Goal: Find specific page/section: Locate a particular part of the current website

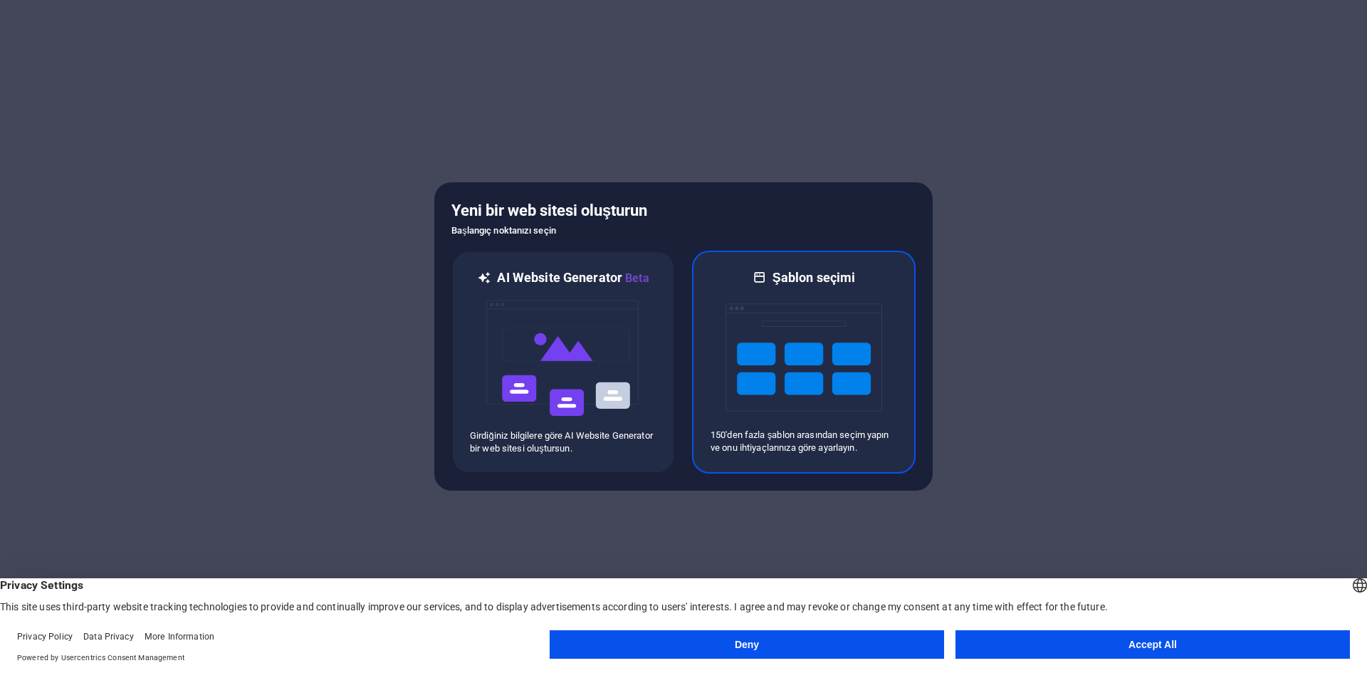
click at [815, 346] on img at bounding box center [804, 357] width 157 height 142
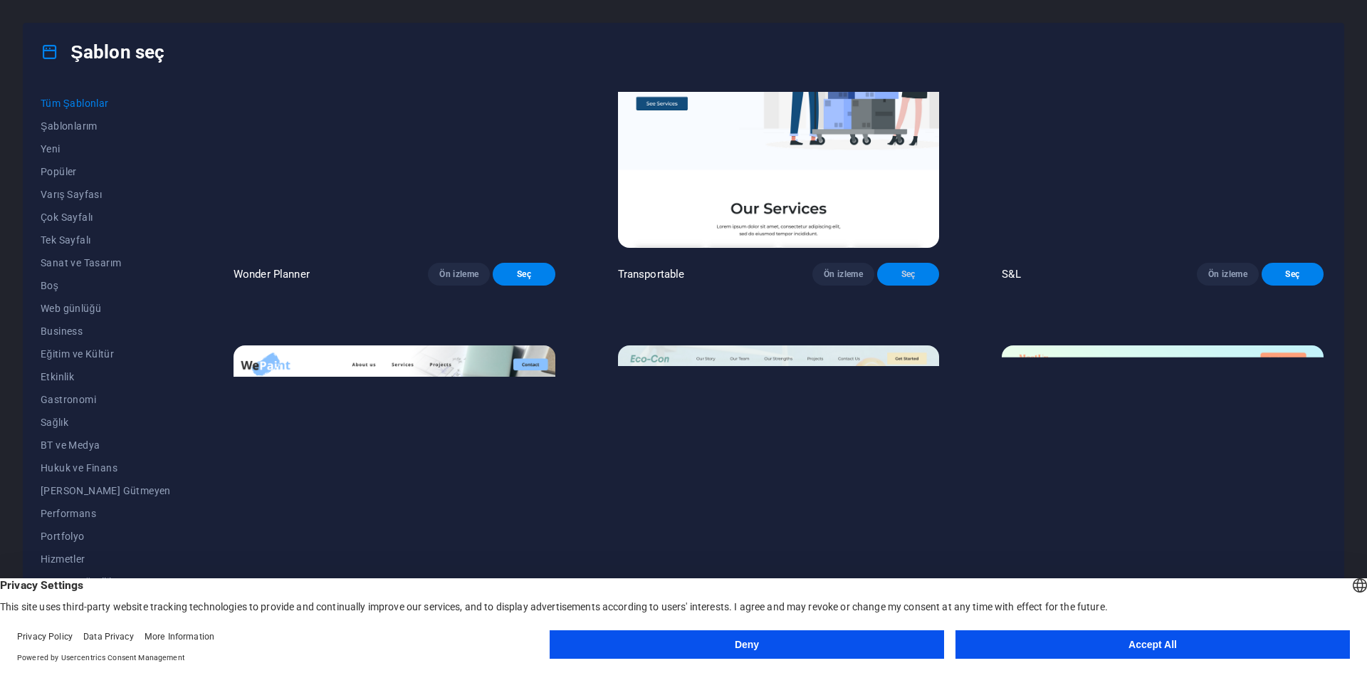
scroll to position [1282, 0]
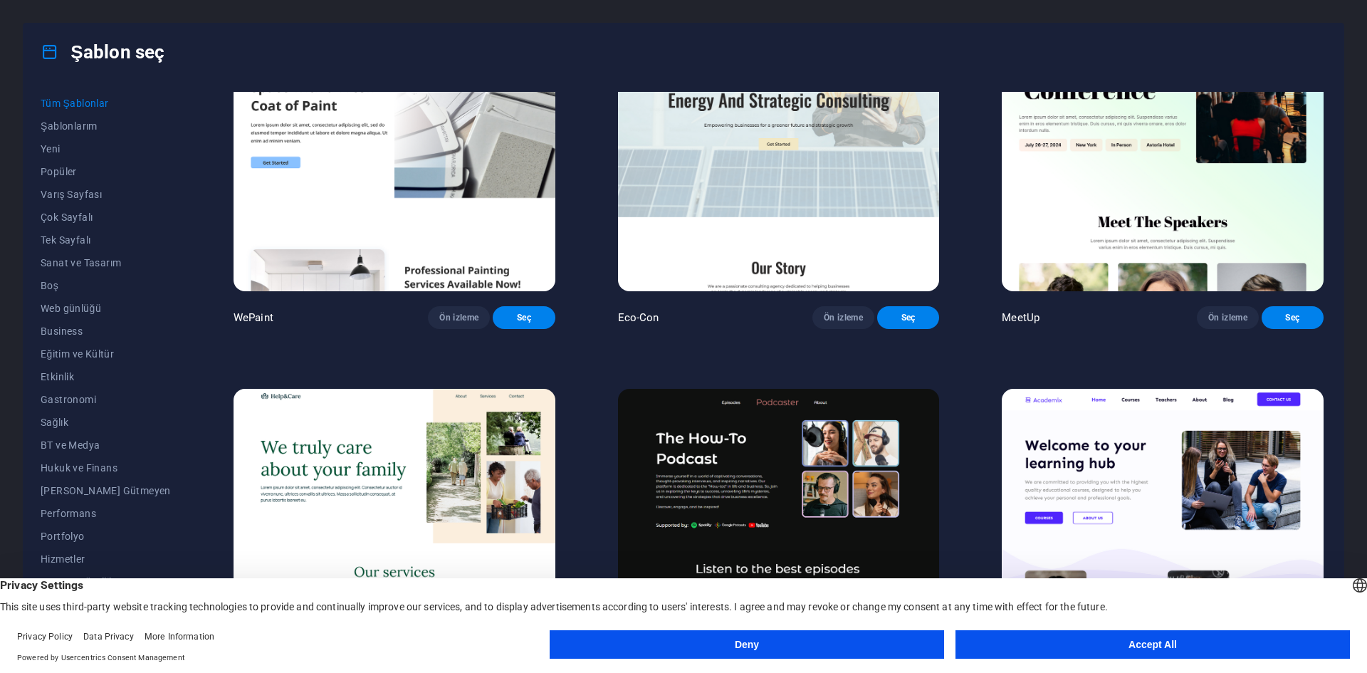
click at [799, 650] on button "Deny" at bounding box center [747, 644] width 394 height 28
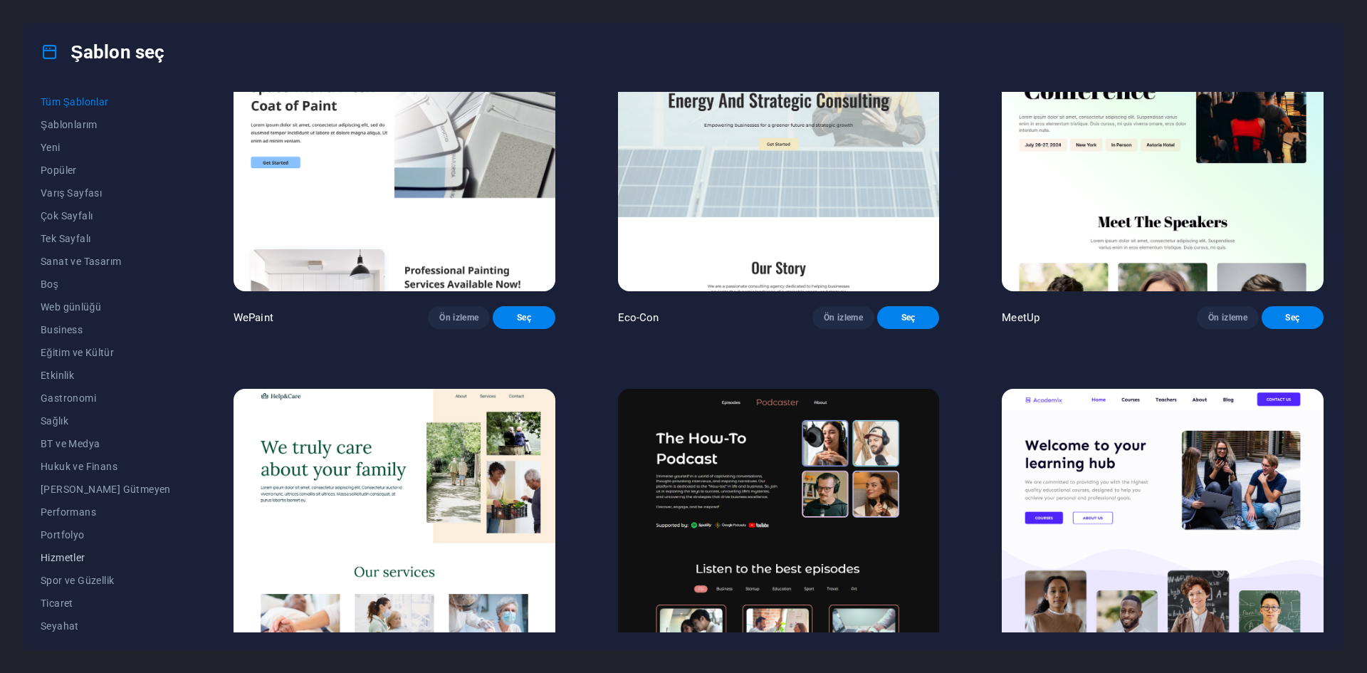
scroll to position [0, 0]
click at [71, 289] on span "Boş" at bounding box center [106, 285] width 130 height 11
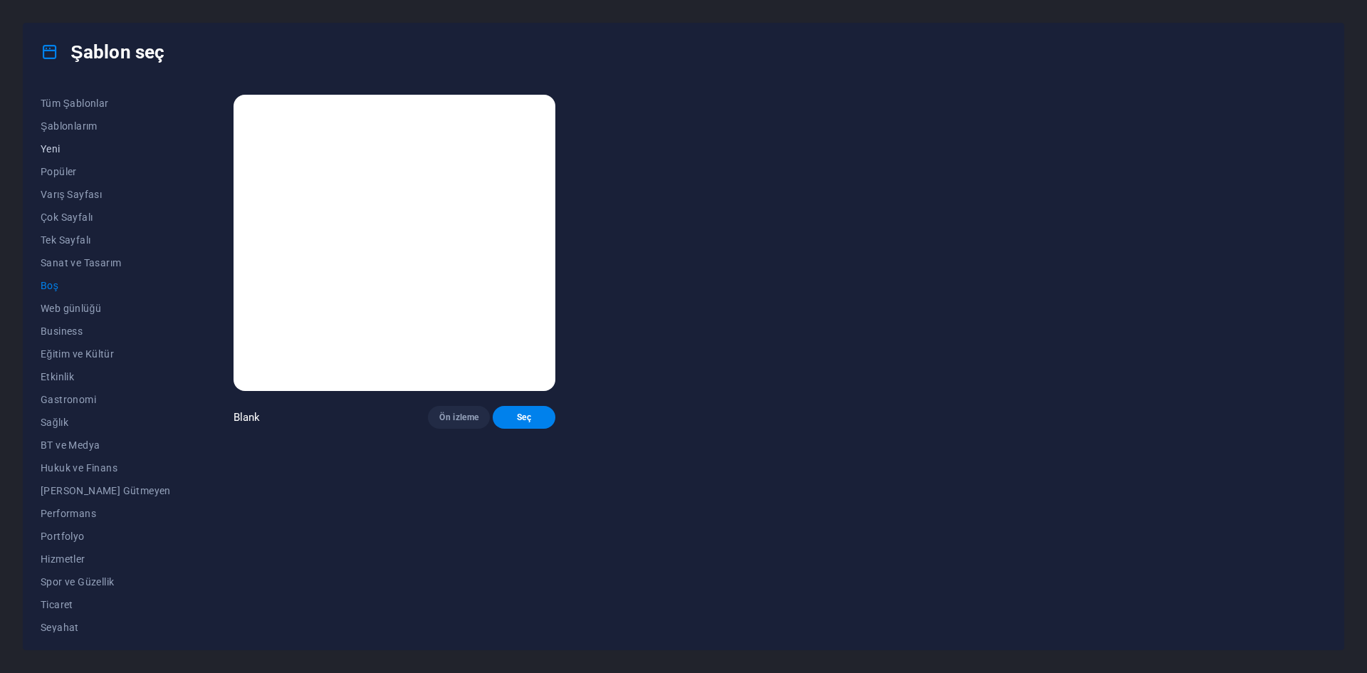
click at [85, 147] on span "Yeni" at bounding box center [106, 148] width 130 height 11
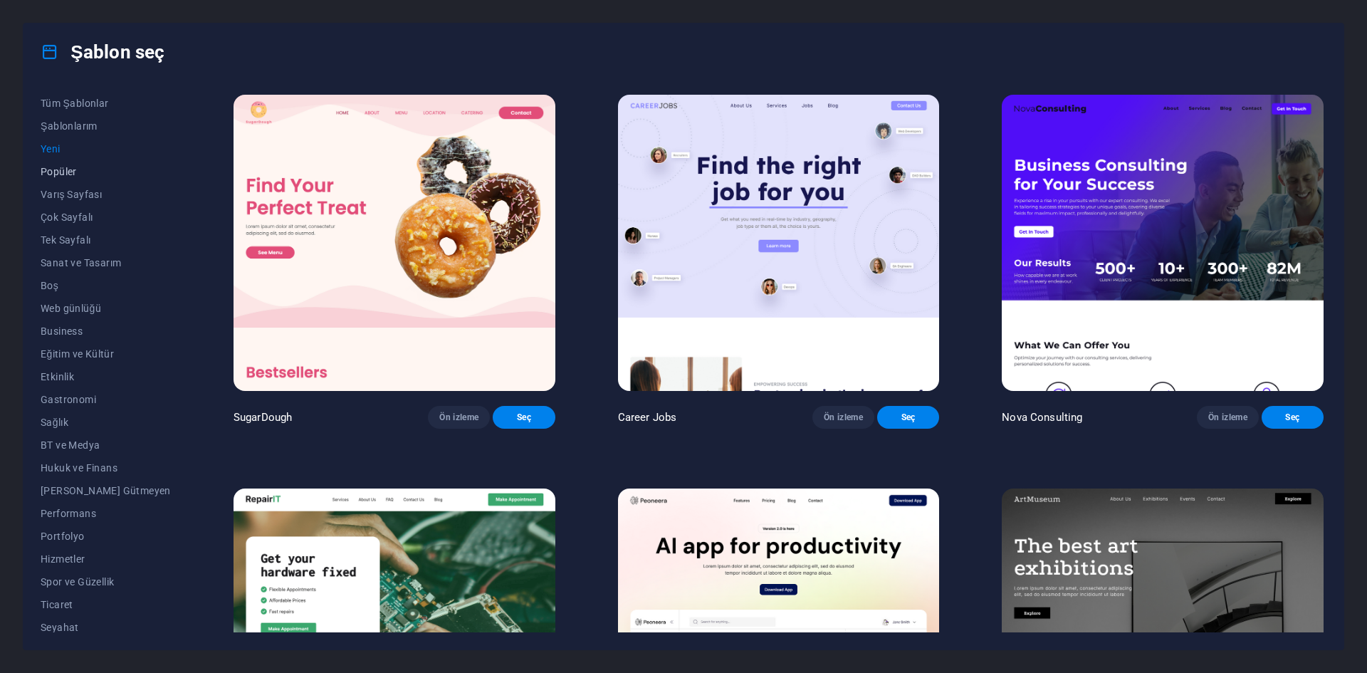
click at [88, 174] on span "Popüler" at bounding box center [106, 171] width 130 height 11
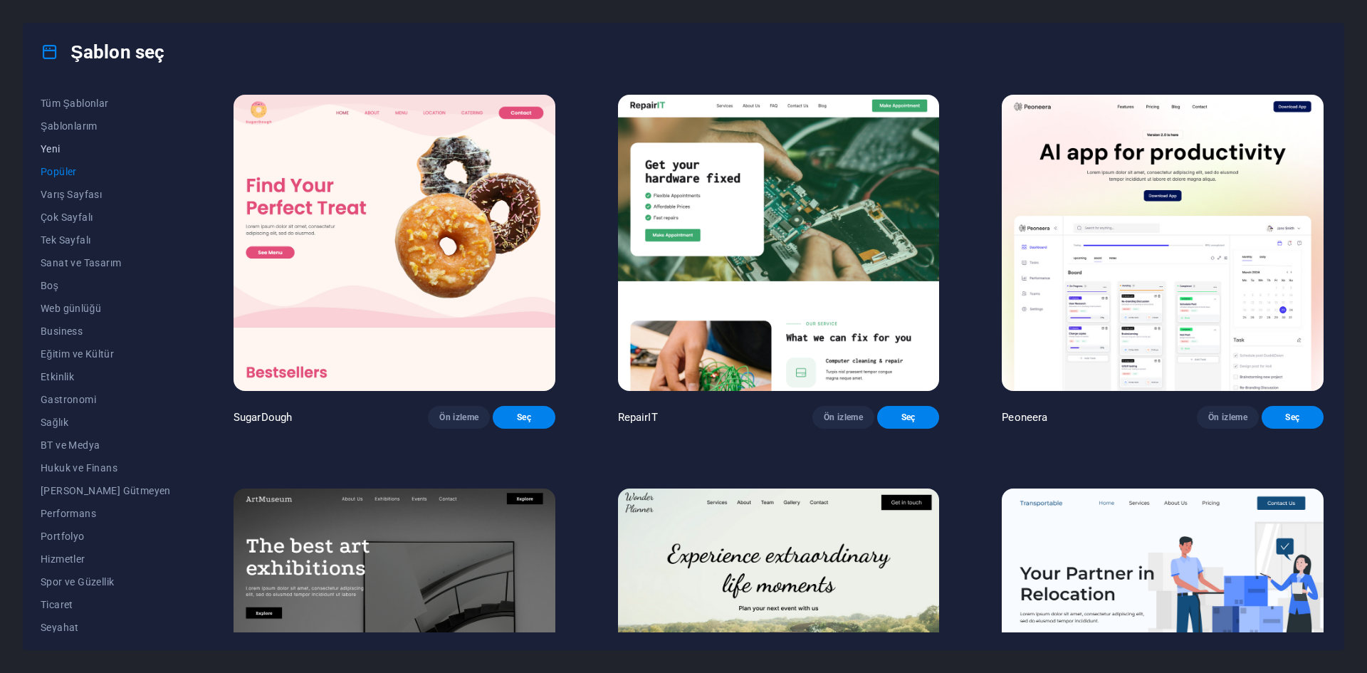
click at [92, 156] on button "Yeni" at bounding box center [106, 148] width 130 height 23
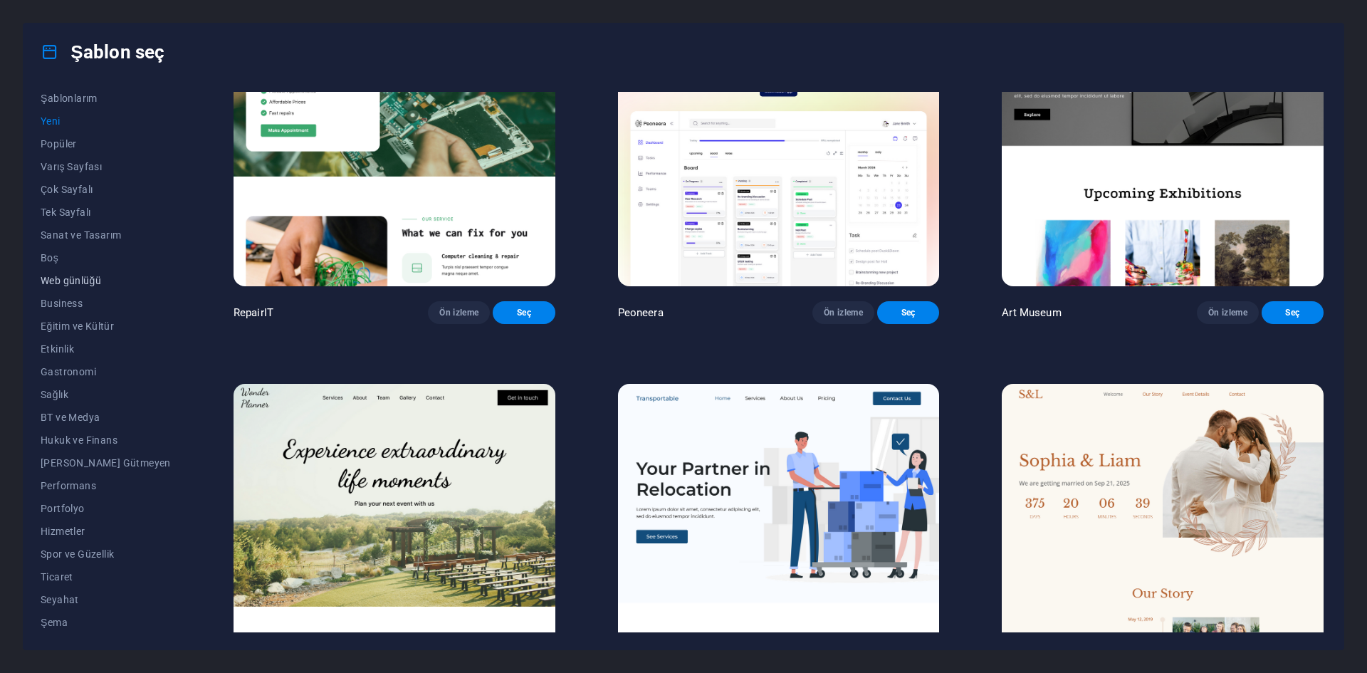
scroll to position [29, 0]
click at [53, 499] on button "Portfolyo" at bounding box center [106, 507] width 130 height 23
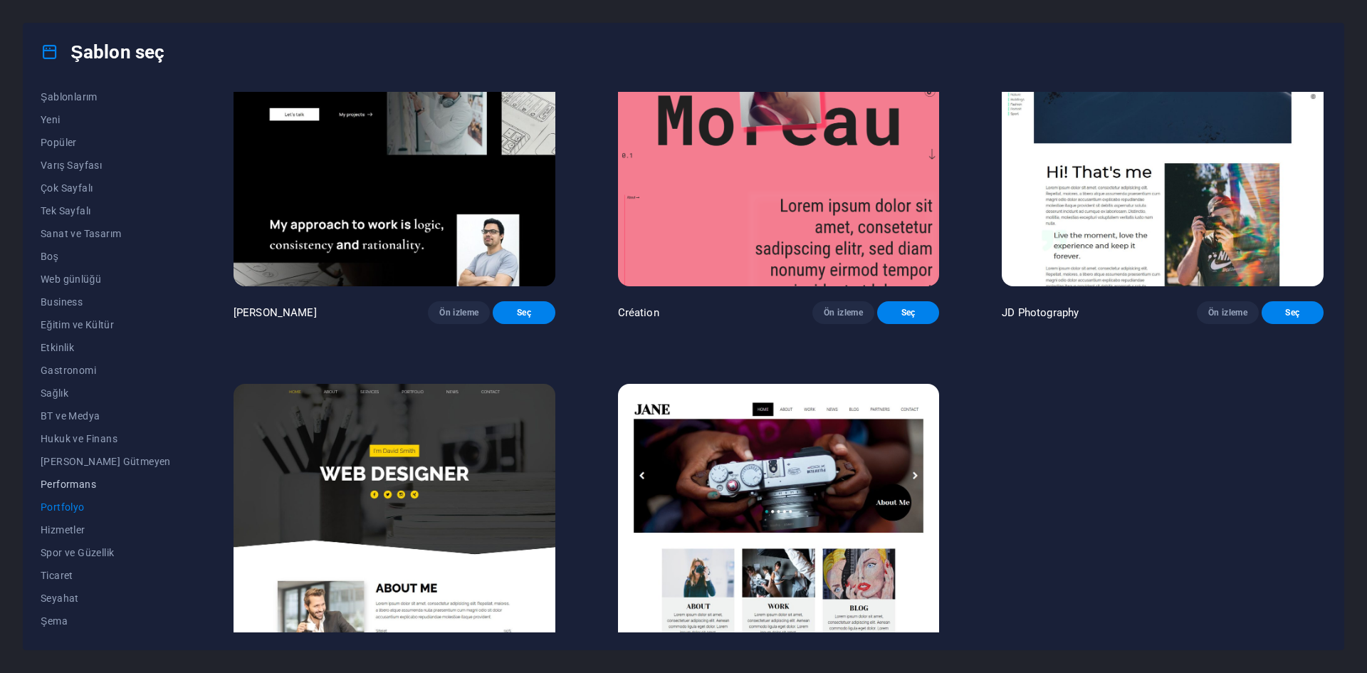
scroll to position [0, 0]
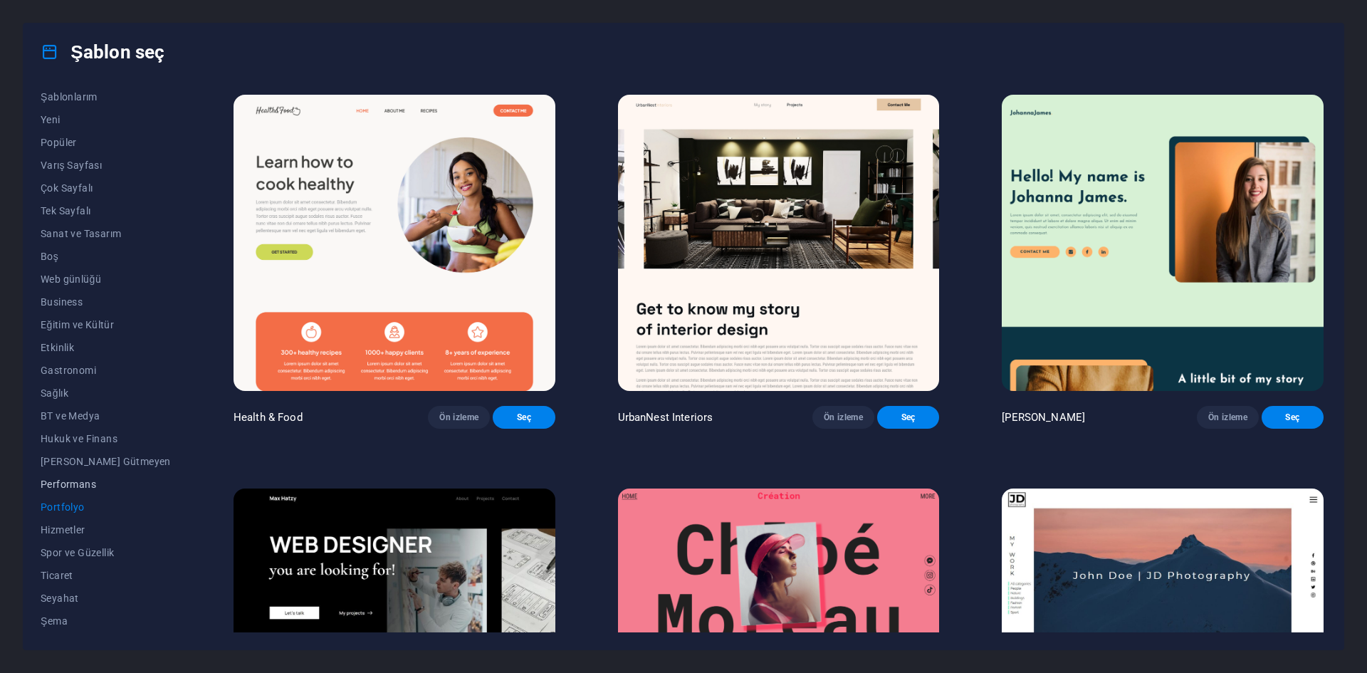
click at [62, 483] on span "Performans" at bounding box center [106, 483] width 130 height 11
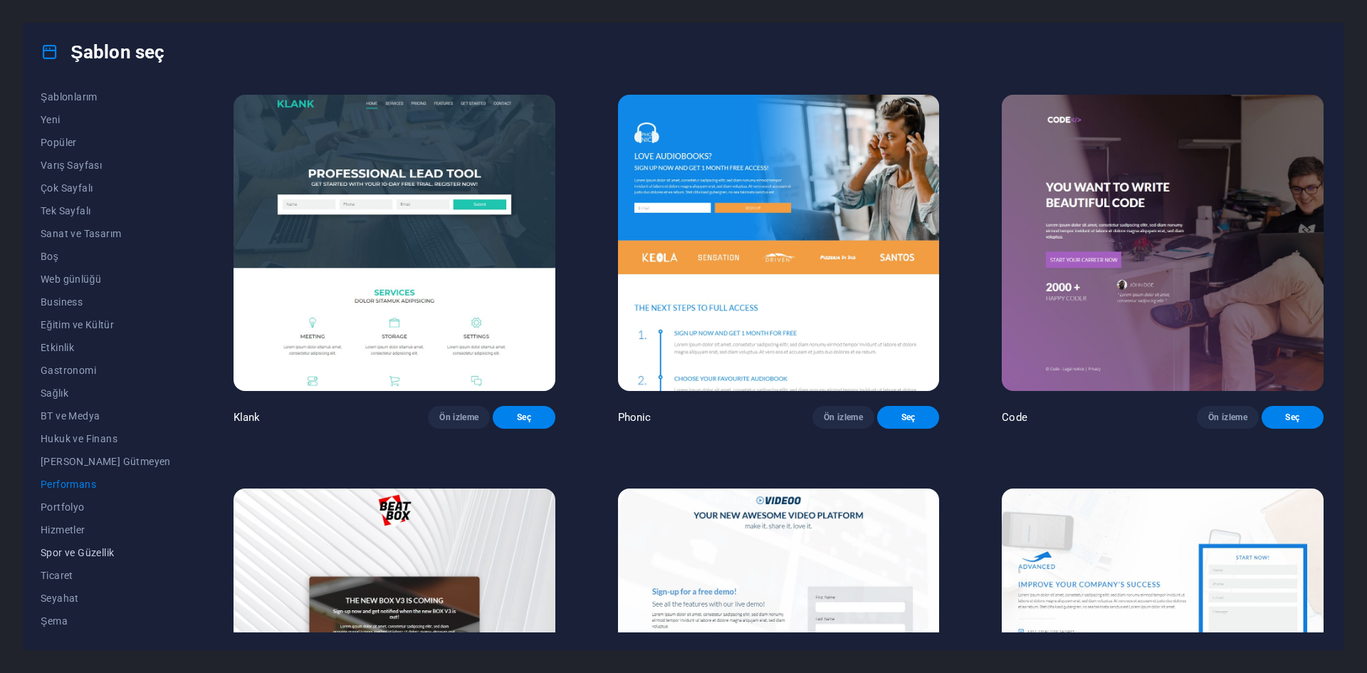
click at [61, 550] on span "Spor ve Güzellik" at bounding box center [106, 552] width 130 height 11
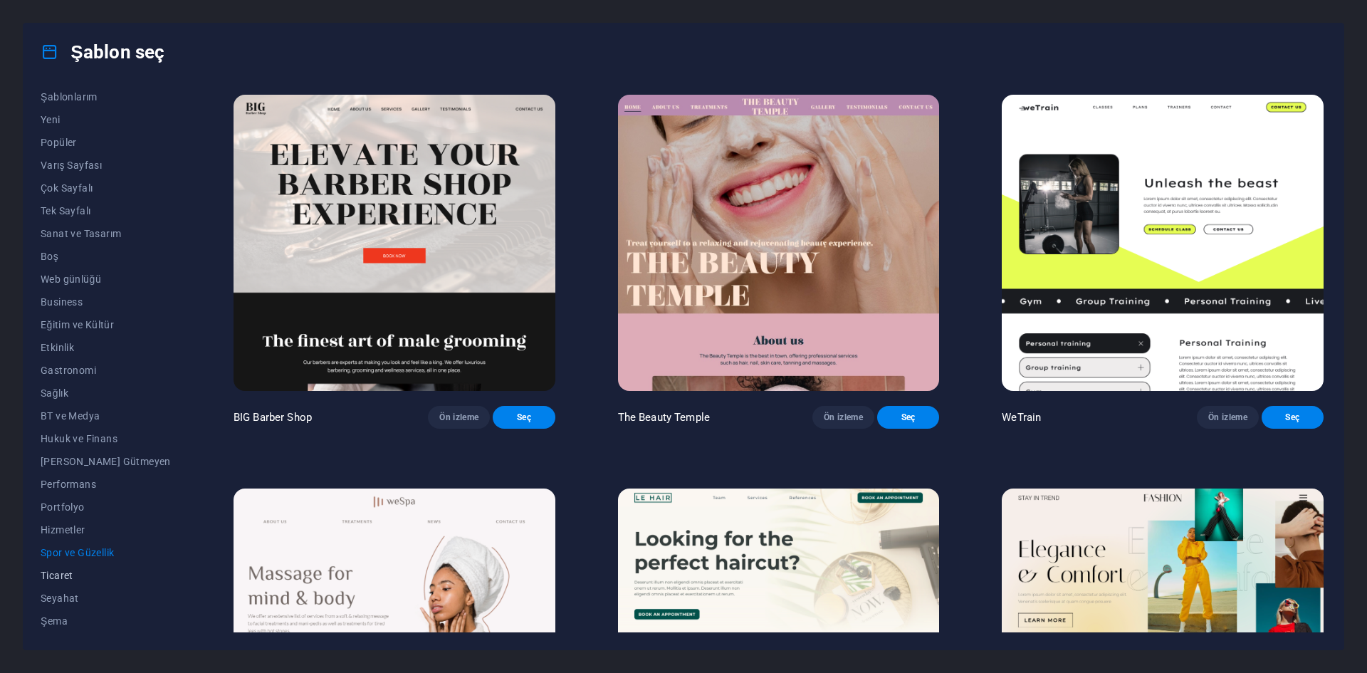
click at [72, 577] on span "Ticaret" at bounding box center [106, 575] width 130 height 11
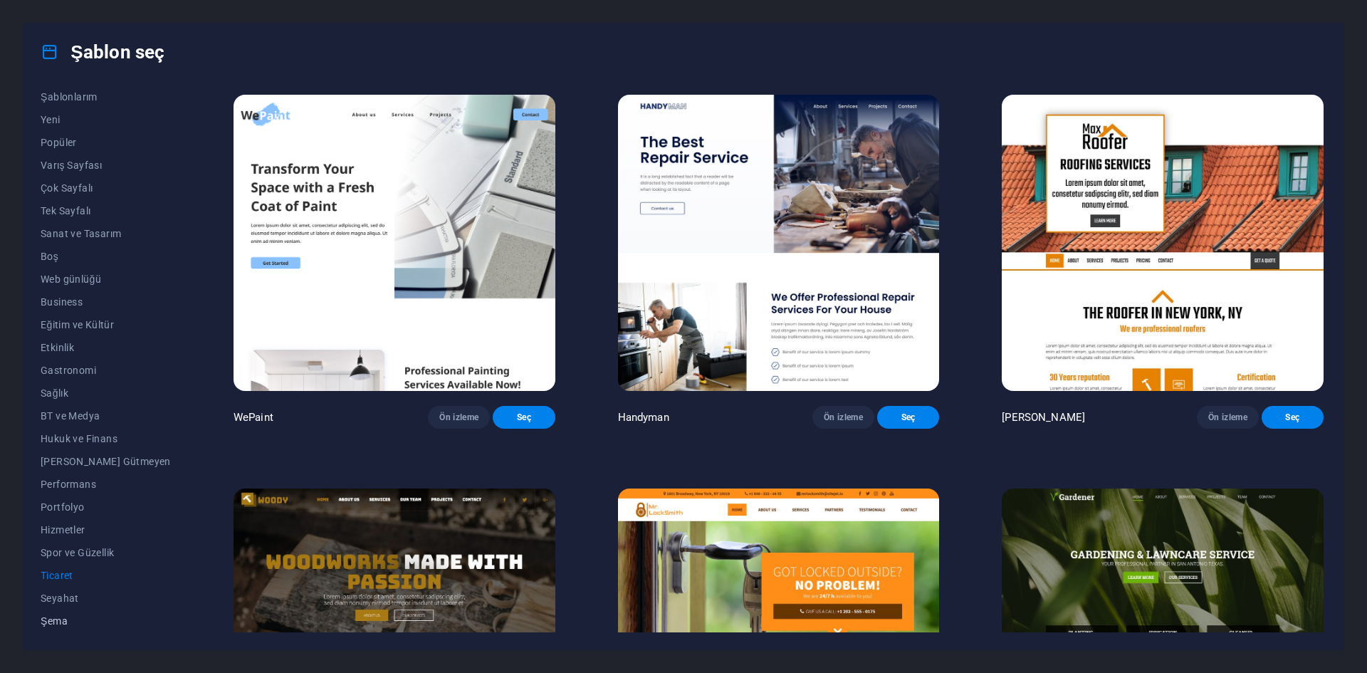
click at [70, 609] on div "Tüm Şablonlar Şablonlarım Yeni Popüler Varış Sayfası Çok Sayfalı Tek Sayfalı Sa…" at bounding box center [114, 362] width 147 height 540
click at [70, 596] on span "Seyahat" at bounding box center [106, 597] width 130 height 11
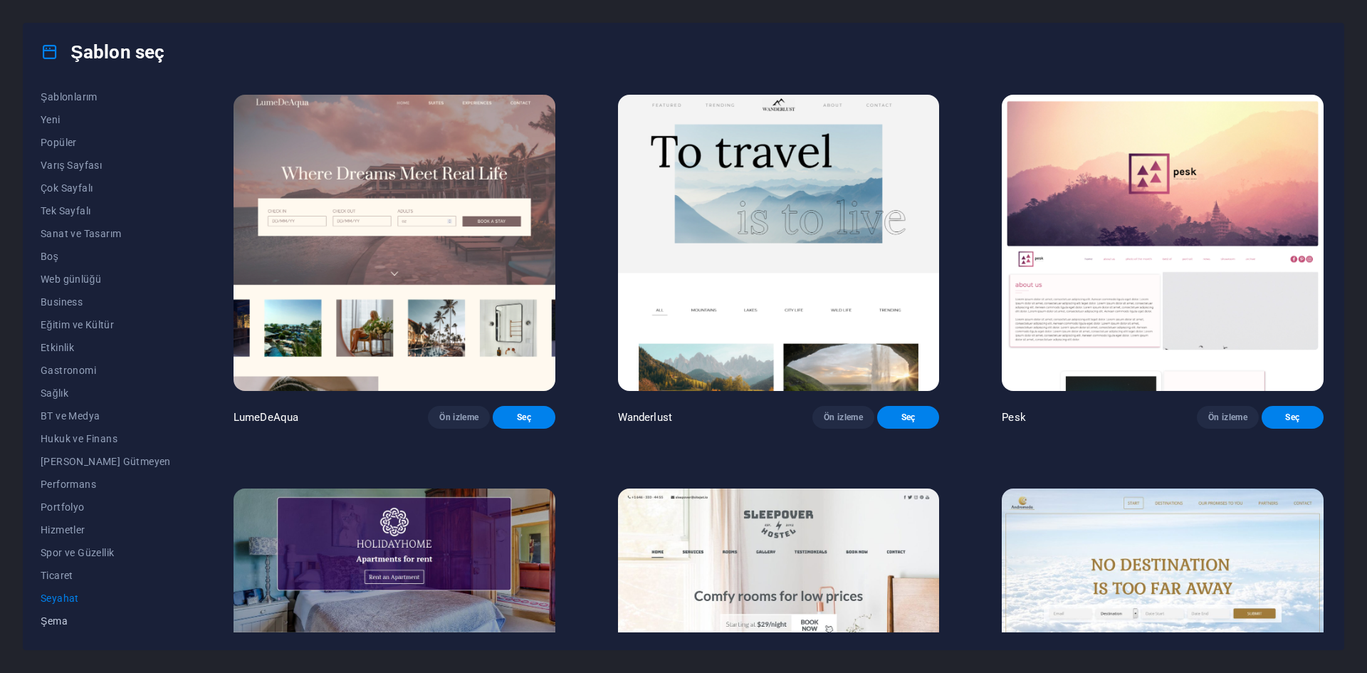
click at [68, 622] on span "Şema" at bounding box center [106, 620] width 130 height 11
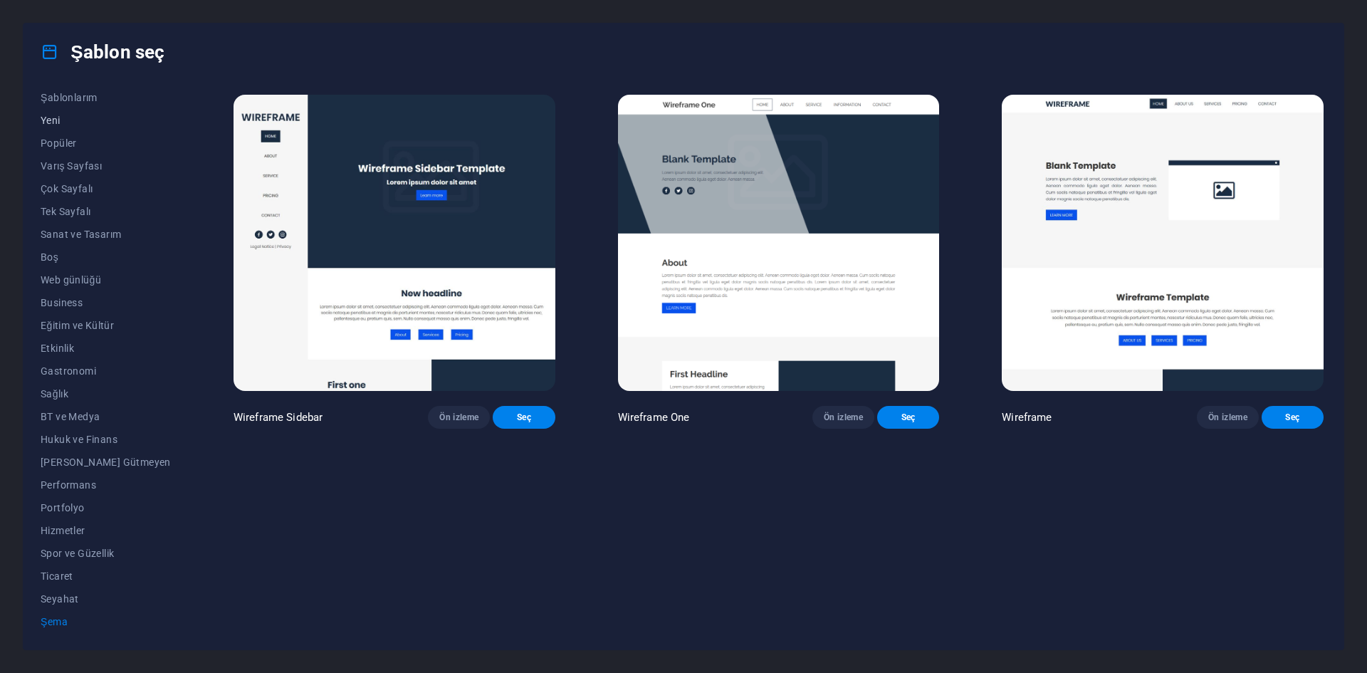
scroll to position [29, 0]
